Goal: Task Accomplishment & Management: Use online tool/utility

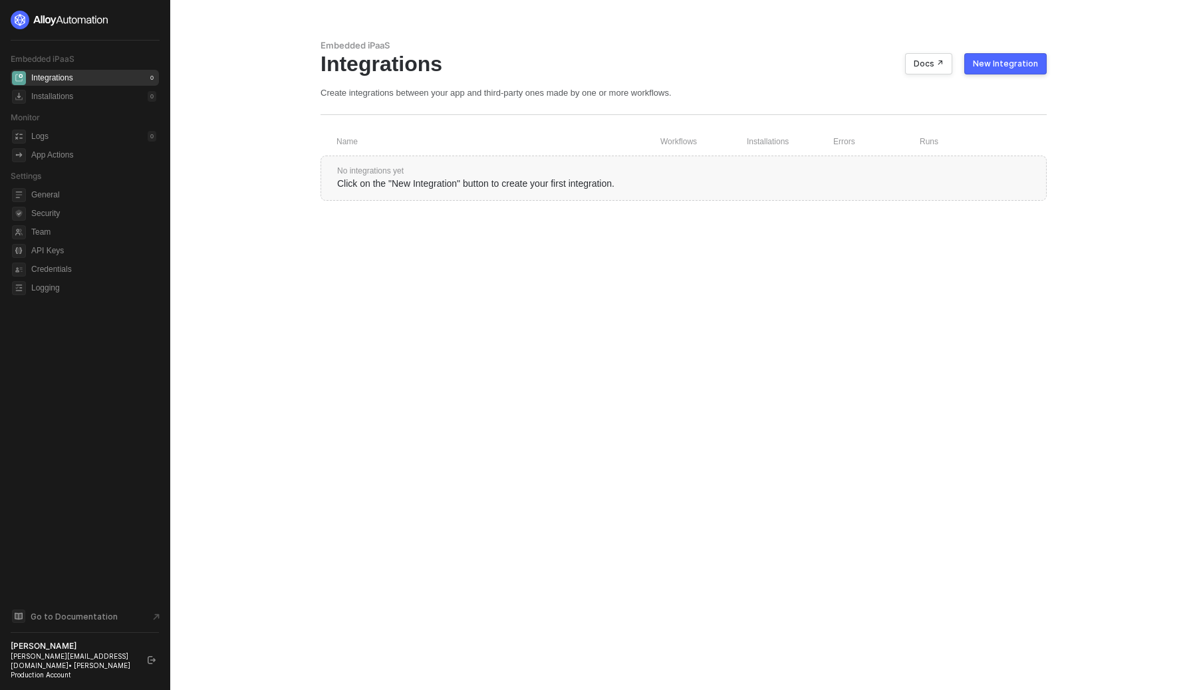
click at [993, 60] on div "New Integration" at bounding box center [1005, 64] width 65 height 11
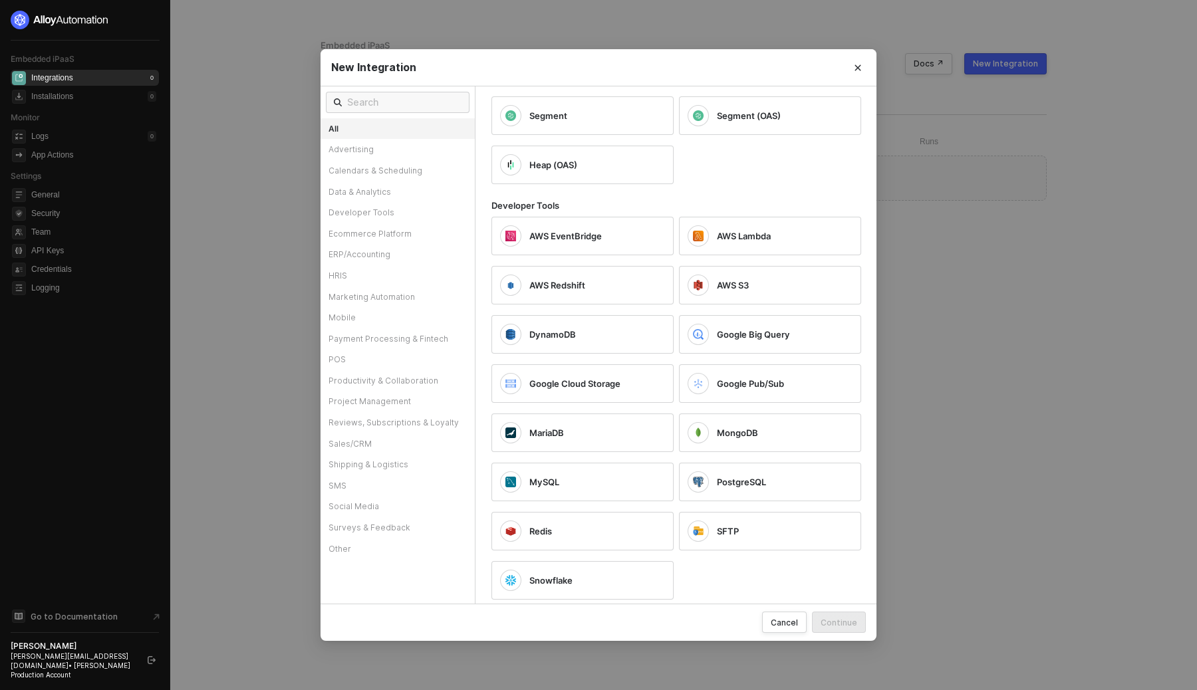
scroll to position [1974, 0]
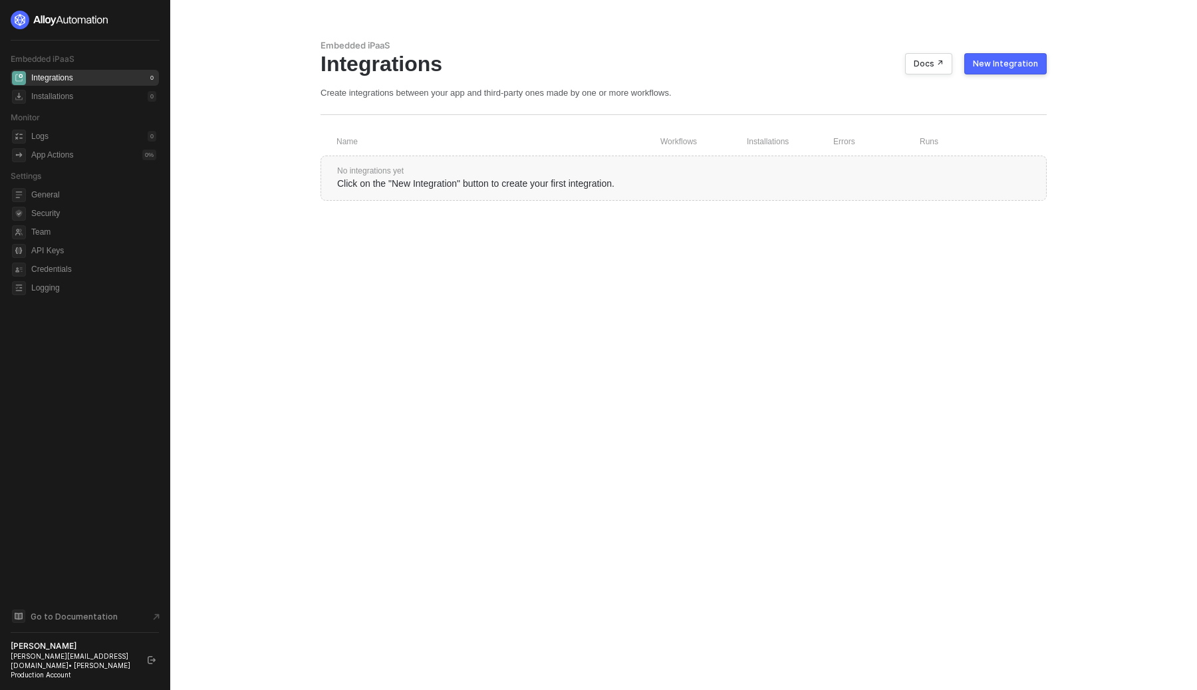
click at [1026, 65] on div "New Integration" at bounding box center [1005, 64] width 65 height 11
click at [148, 662] on icon "logout" at bounding box center [152, 660] width 8 height 8
